Goal: Information Seeking & Learning: Learn about a topic

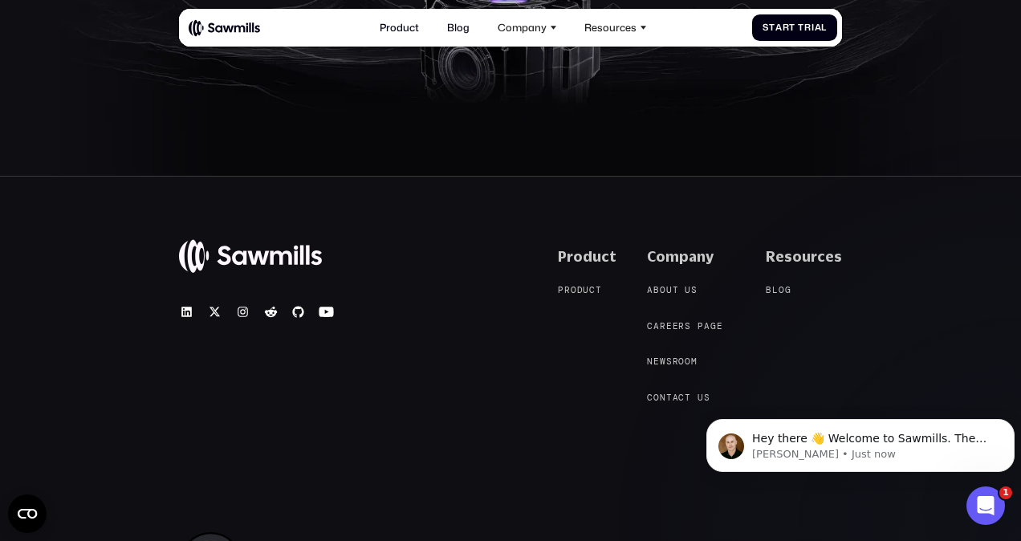
scroll to position [6023, 0]
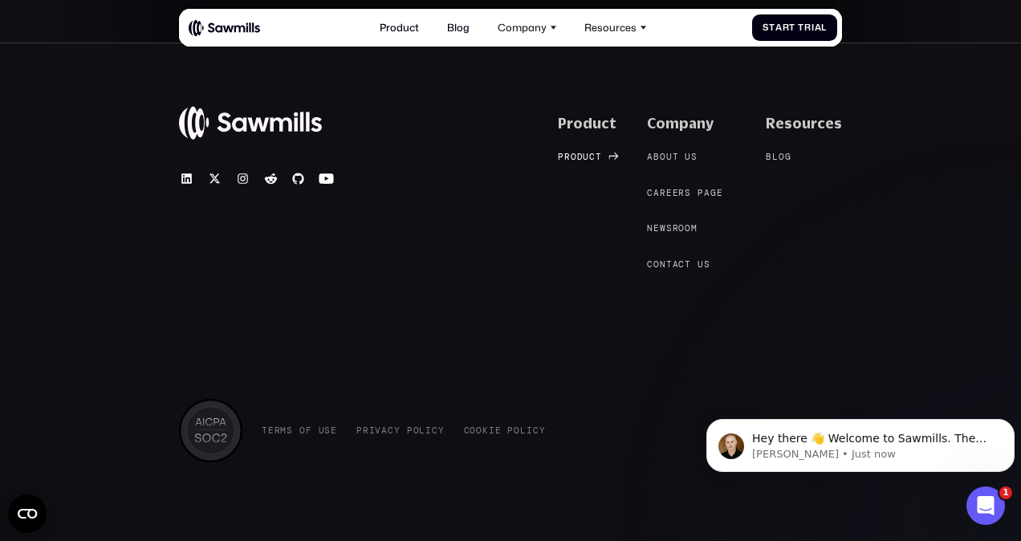
click at [589, 159] on span "u" at bounding box center [586, 157] width 6 height 10
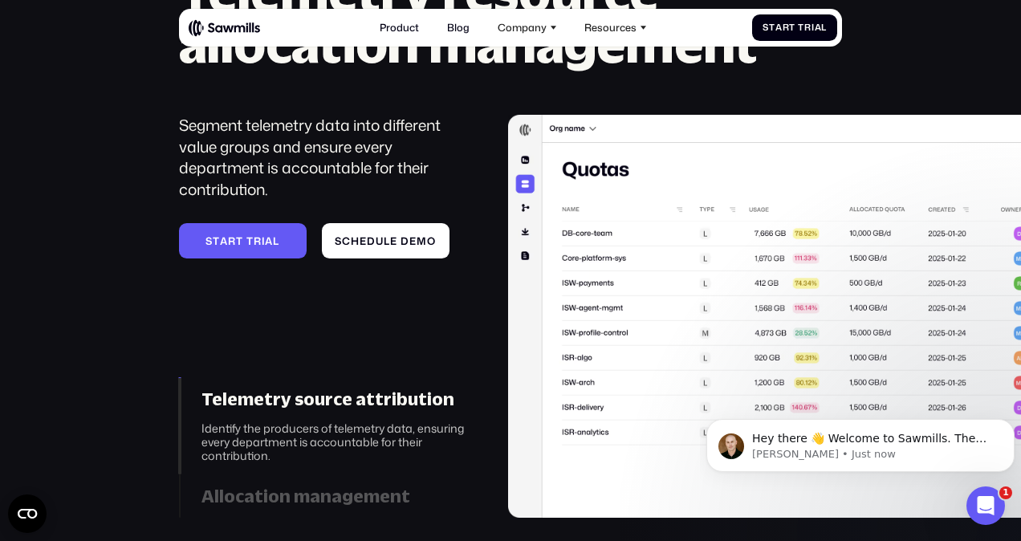
scroll to position [4129, 0]
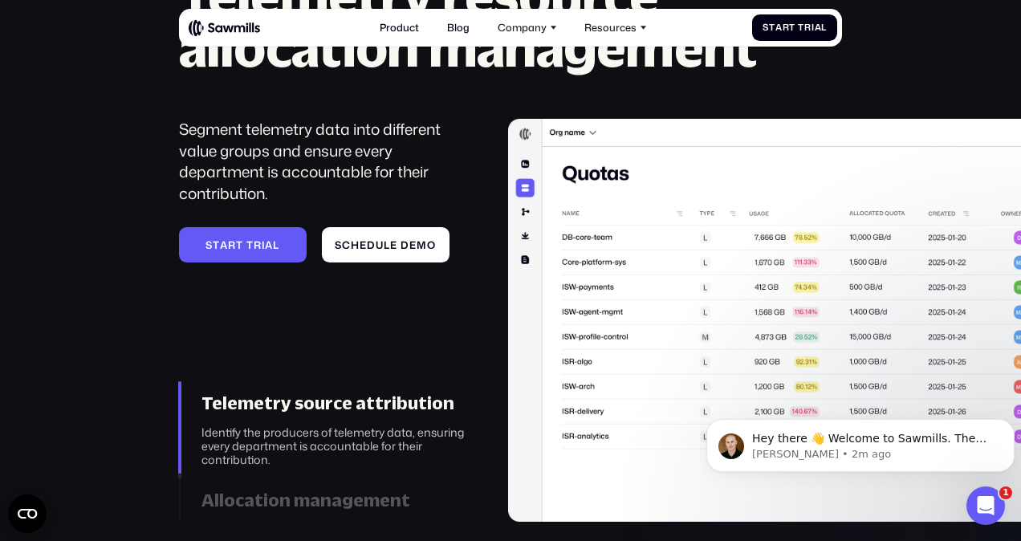
click at [958, 85] on div "______ Telemetry resource allocation management Segment telemetry data into dif…" at bounding box center [510, 232] width 1021 height 582
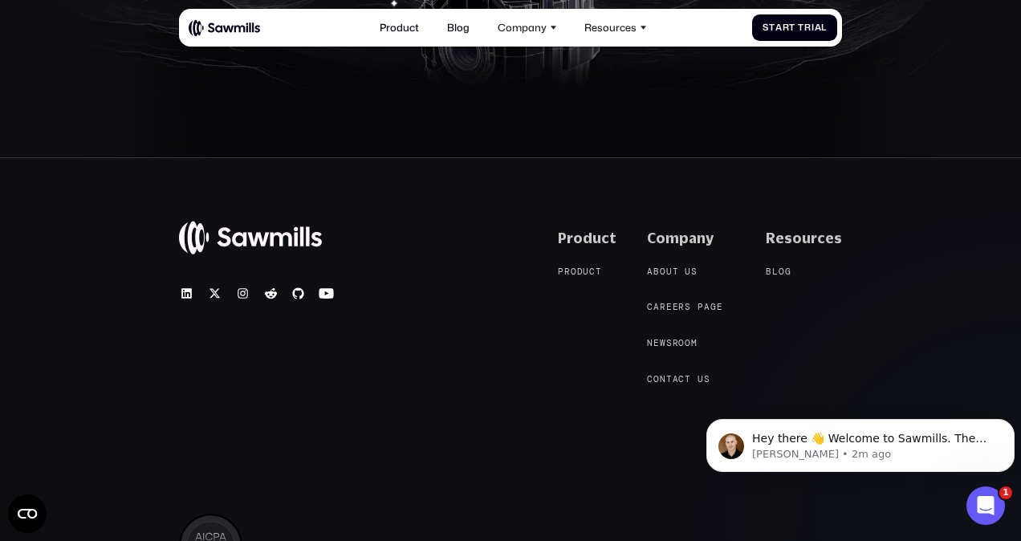
scroll to position [5210, 0]
